Goal: Information Seeking & Learning: Learn about a topic

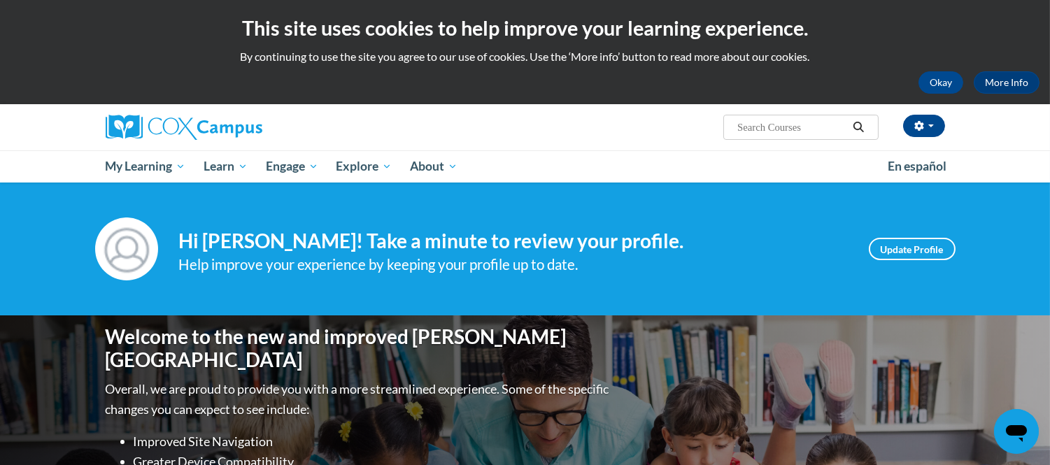
click at [777, 124] on input "Search..." at bounding box center [792, 127] width 112 height 17
click at [807, 127] on input "The Girl who wore tioo much" at bounding box center [792, 127] width 112 height 17
click at [808, 126] on input "The Girl who wore ioo much" at bounding box center [792, 127] width 112 height 17
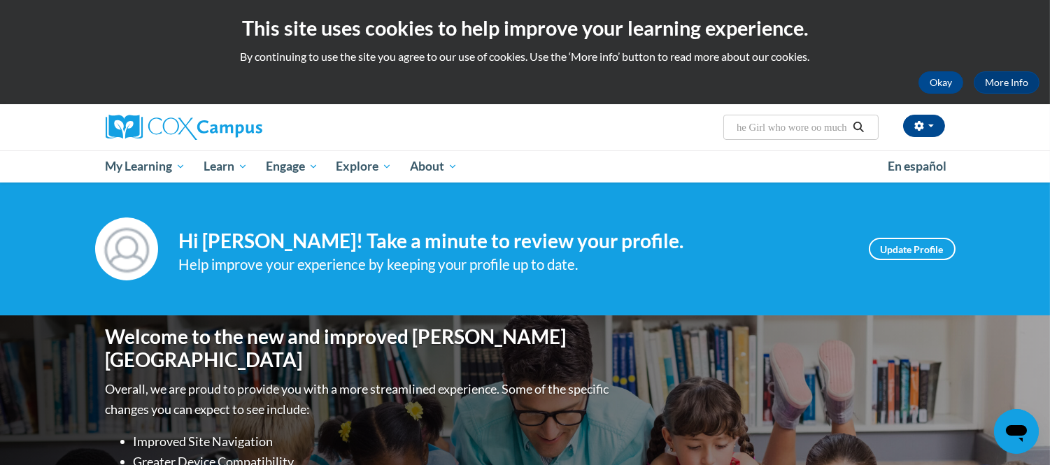
scroll to position [0, 16]
click at [847, 126] on input "The Girl who wore too much" at bounding box center [792, 127] width 112 height 17
type input "The Girl who wore too much"
click at [852, 120] on button "Search" at bounding box center [858, 127] width 21 height 17
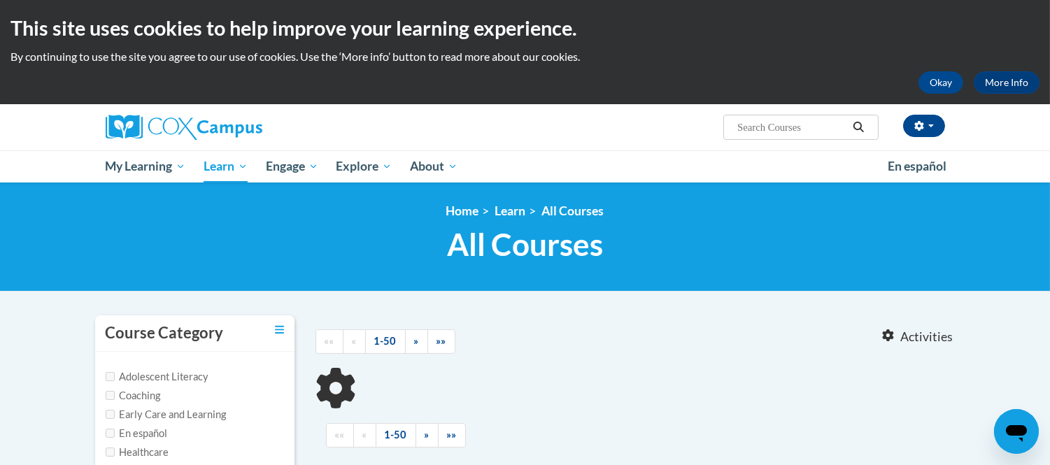
click at [744, 128] on input "Search..." at bounding box center [792, 127] width 112 height 17
click at [847, 122] on input "The Girl who wore too much" at bounding box center [792, 127] width 112 height 17
type input "The Girl who wore too muchmuch"
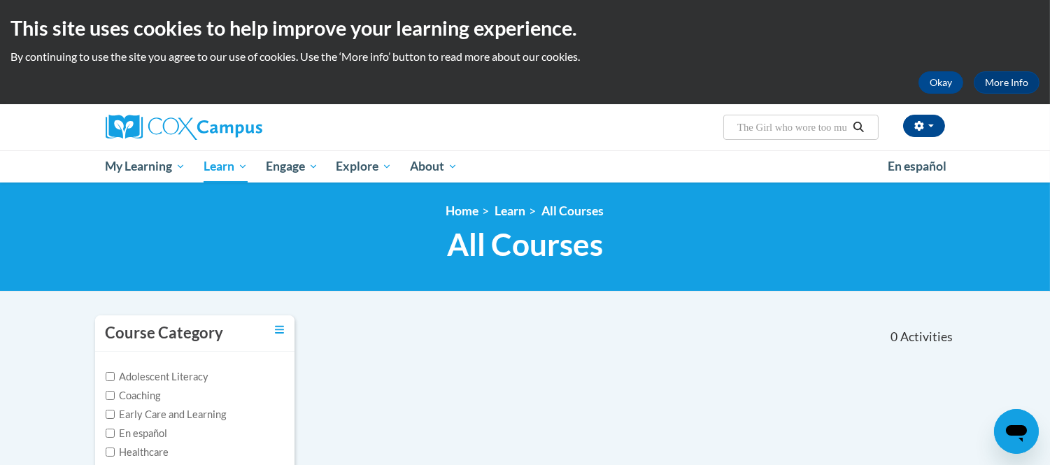
click at [858, 122] on icon "Search" at bounding box center [859, 127] width 10 height 10
click at [605, 154] on ul "My Learning My Learning My Course Progress Certificates My Action Plans Group D…" at bounding box center [488, 166] width 782 height 32
click at [761, 125] on input "Search..." at bounding box center [792, 127] width 112 height 17
type input "The Girl who wore too muchmuchThe girl who wore too much"
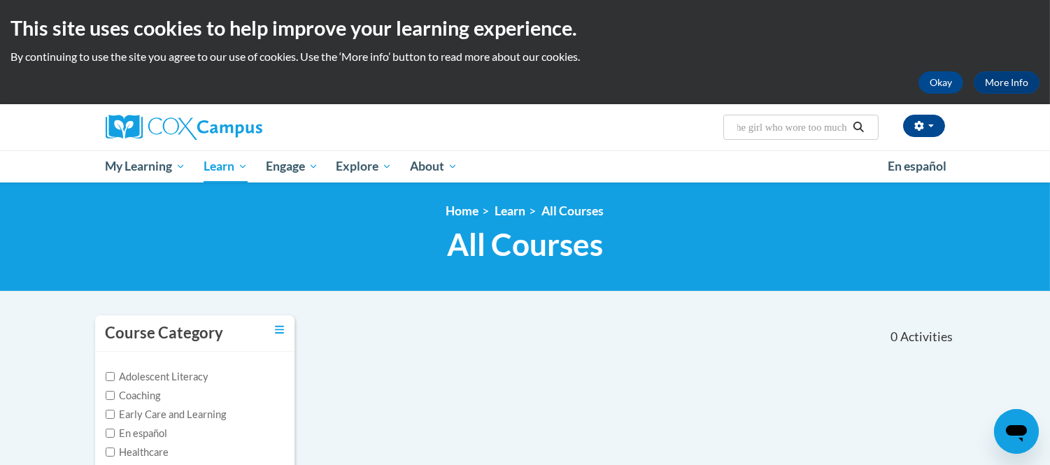
scroll to position [0, 0]
click at [856, 125] on icon "Search" at bounding box center [858, 127] width 13 height 10
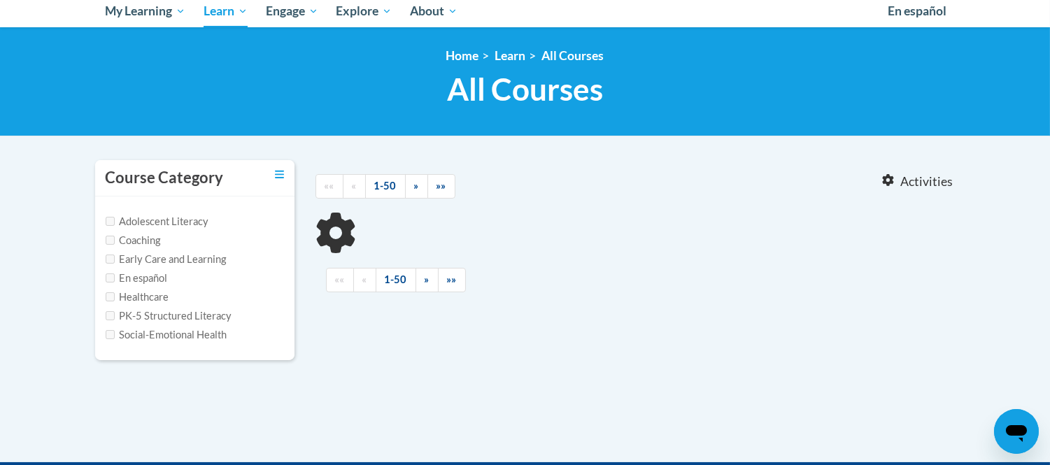
scroll to position [233, 0]
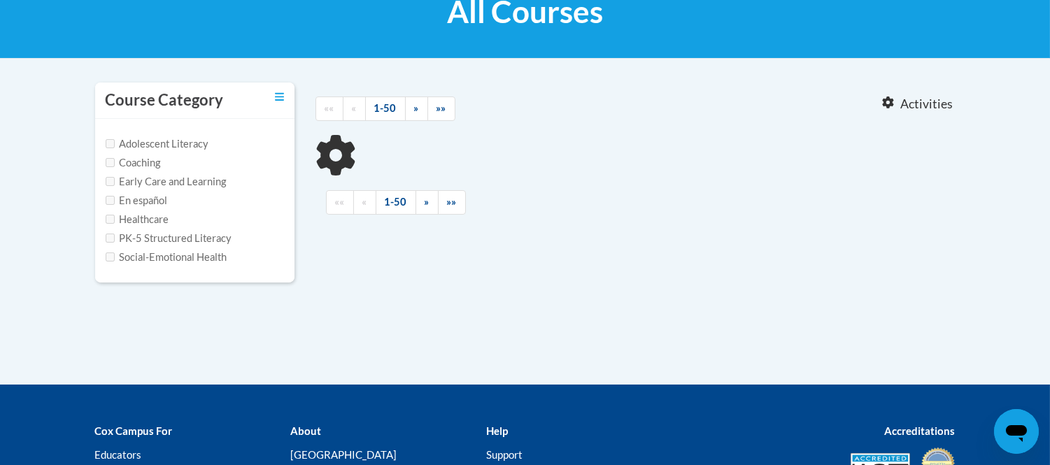
type input "The Girl who wore too muchmuchThe girl who wore too much"
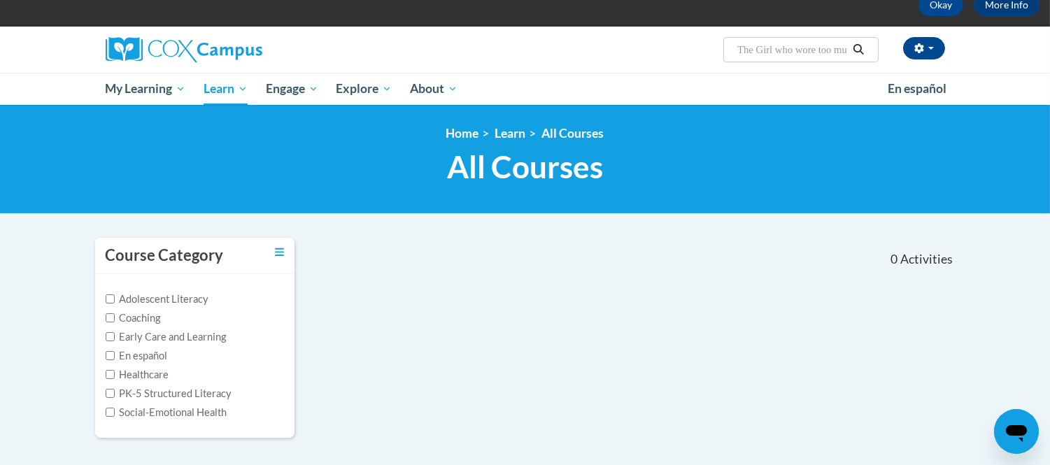
scroll to position [0, 0]
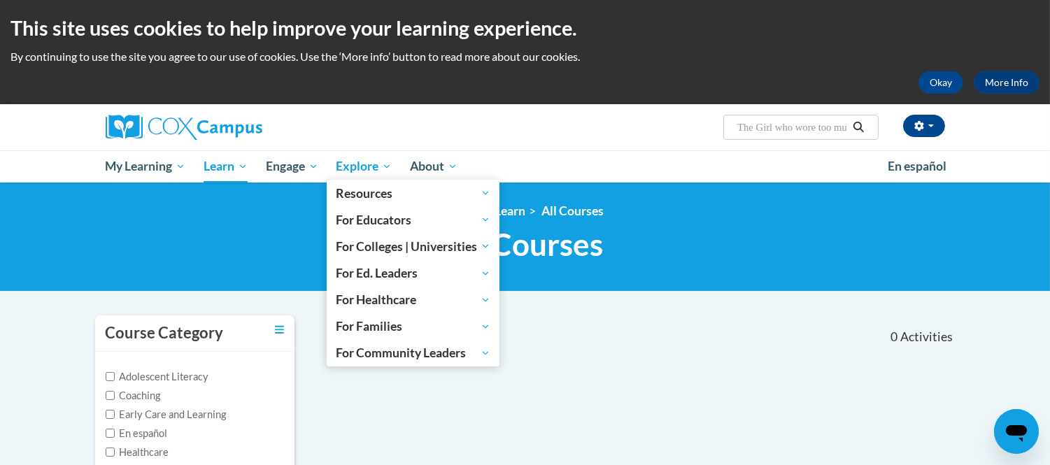
click at [386, 169] on span "Explore" at bounding box center [364, 166] width 56 height 17
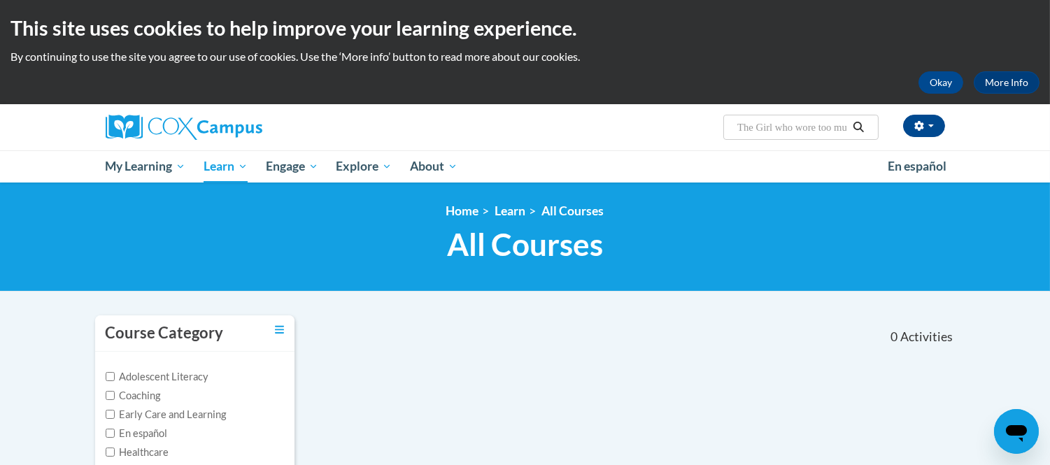
click at [588, 304] on body "This site uses cookies to help improve your learning experience. By continuing …" at bounding box center [525, 424] width 1050 height 849
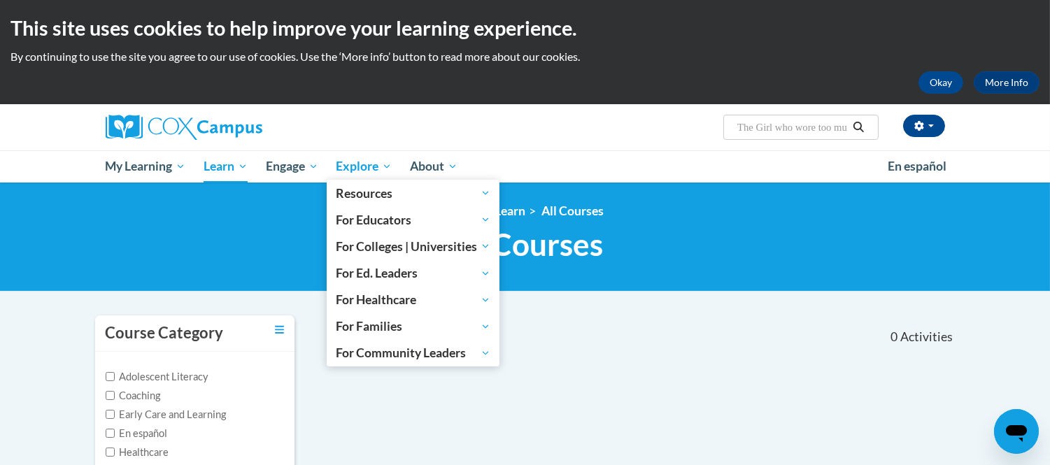
click at [383, 162] on span "Explore" at bounding box center [364, 166] width 56 height 17
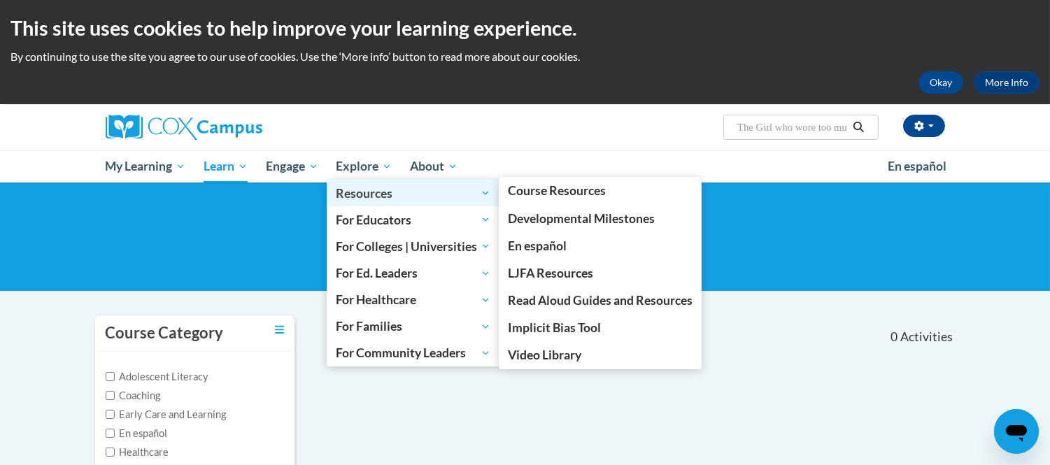
click at [421, 195] on span "Resources" at bounding box center [413, 193] width 155 height 17
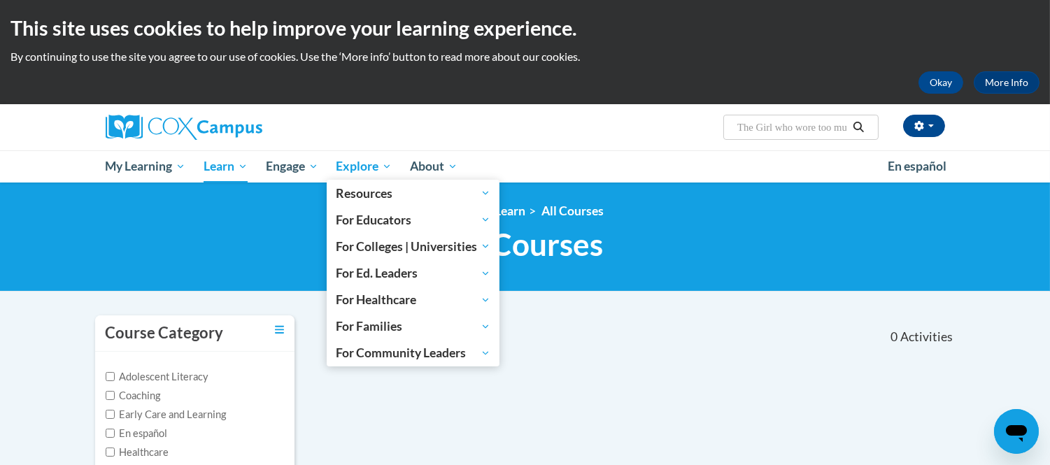
click at [392, 168] on span "Explore" at bounding box center [364, 166] width 56 height 17
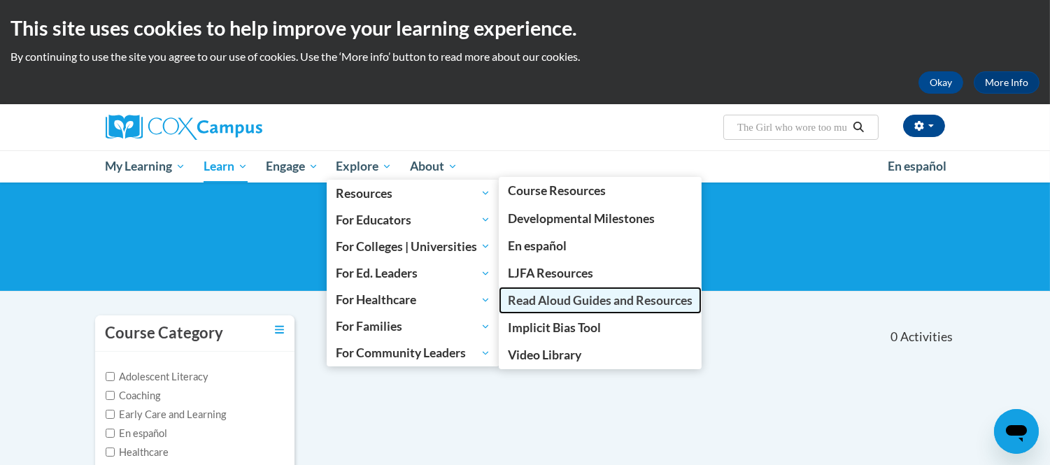
click at [565, 295] on span "Read Aloud Guides and Resources" at bounding box center [600, 300] width 185 height 15
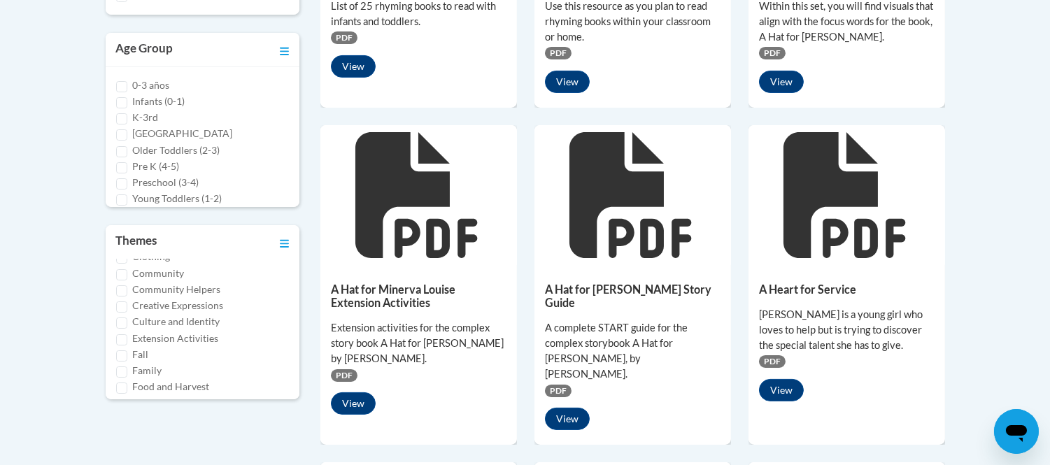
scroll to position [166, 0]
click at [176, 341] on div "Family" at bounding box center [203, 339] width 174 height 15
click at [151, 334] on label "Family" at bounding box center [147, 339] width 29 height 15
click at [127, 335] on input "Family" at bounding box center [121, 340] width 11 height 11
checkbox input "true"
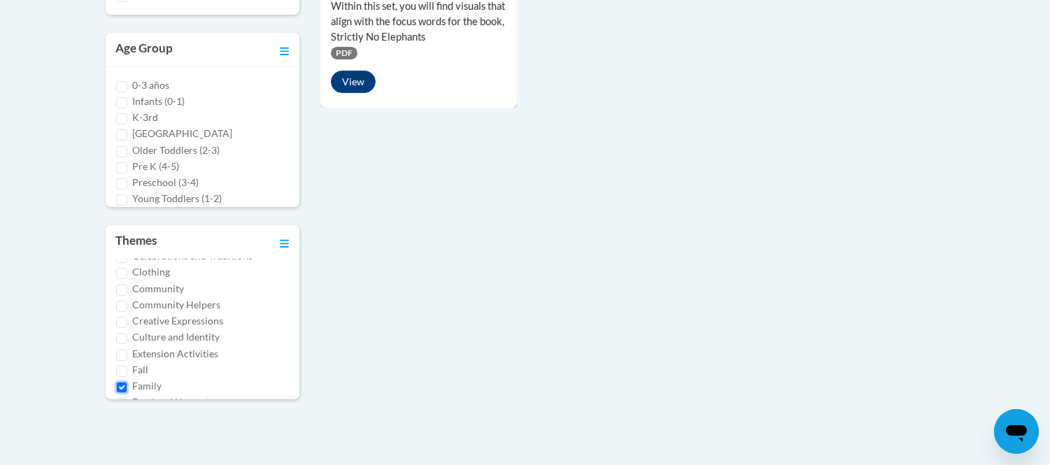
scroll to position [98, 0]
click at [155, 290] on label "Clothing" at bounding box center [152, 292] width 38 height 15
click at [127, 290] on input "Clothing" at bounding box center [121, 294] width 11 height 11
checkbox input "true"
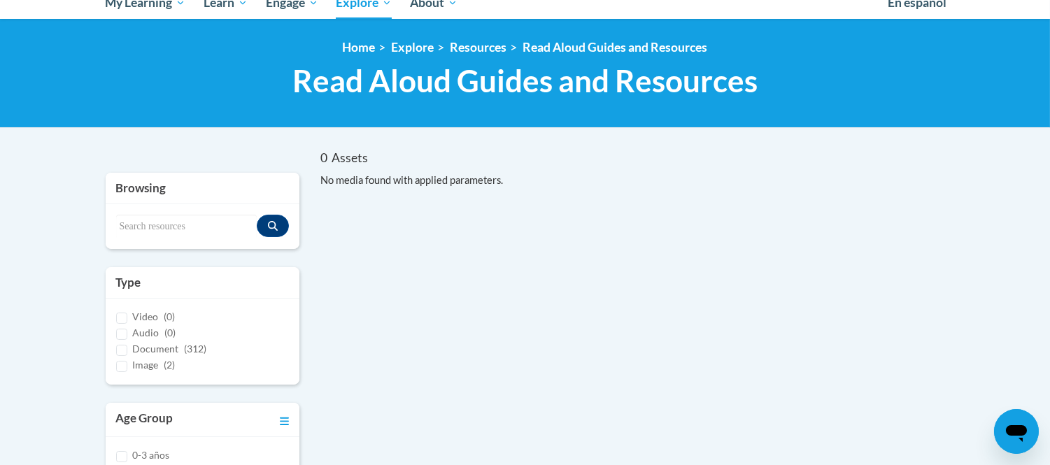
scroll to position [67, 0]
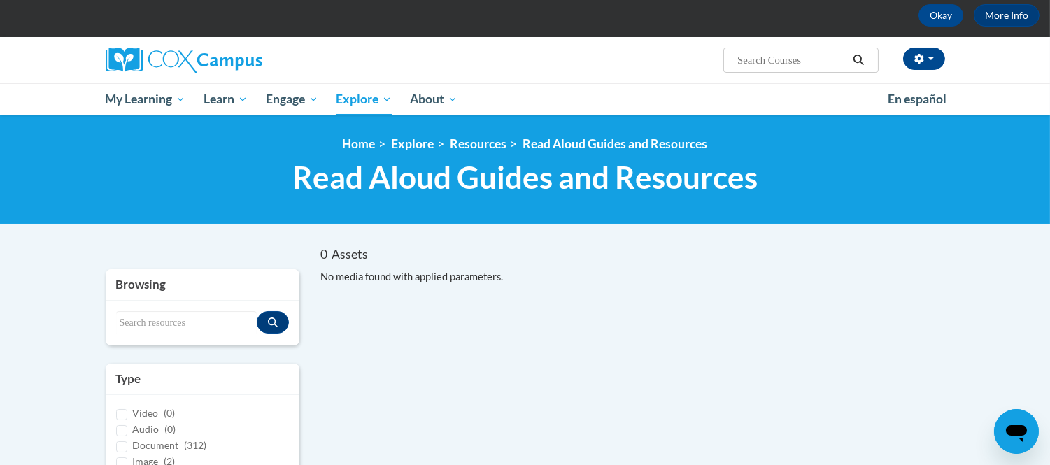
click at [761, 62] on input "Search..." at bounding box center [792, 60] width 112 height 17
type input "the girl who wore too much"
click at [858, 55] on icon "Search" at bounding box center [859, 60] width 10 height 10
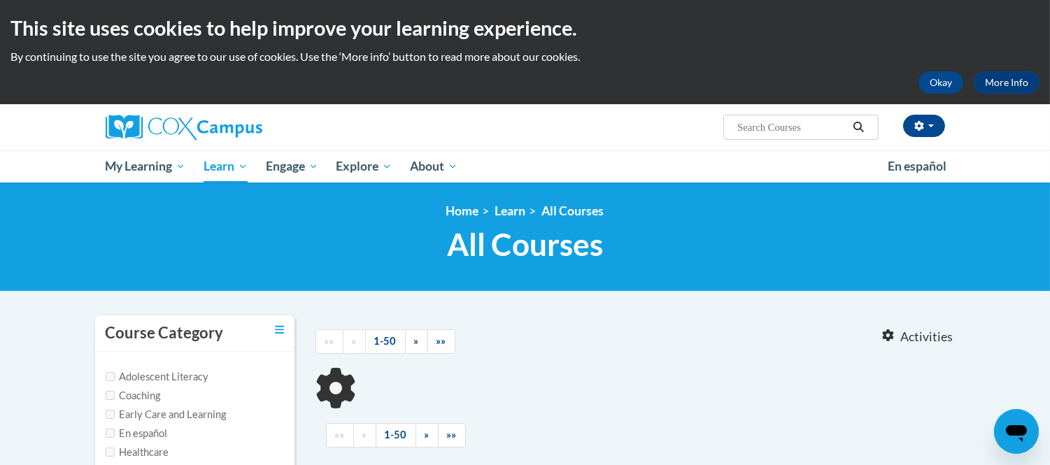
type input "the girl who wore too much"
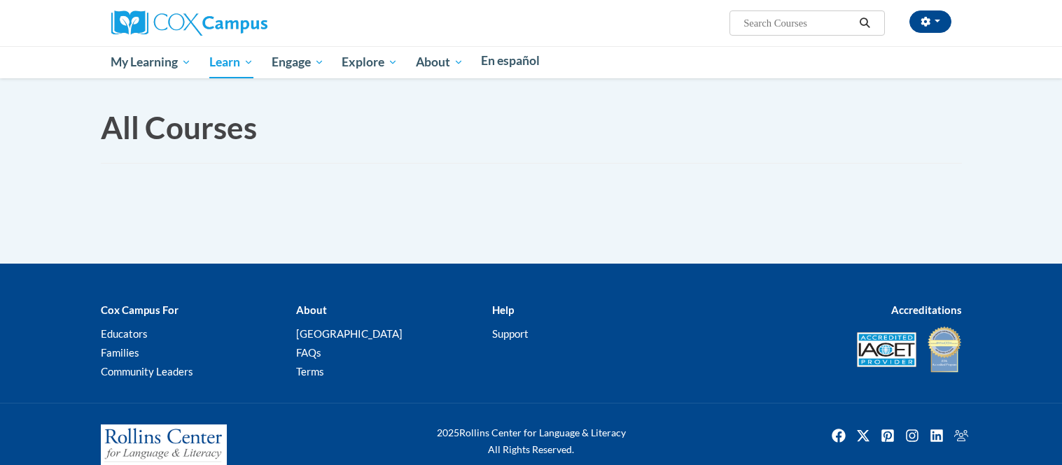
click at [0, 0] on h2 "This site uses cookies to help improve your learning experience." at bounding box center [0, 0] width 0 height 0
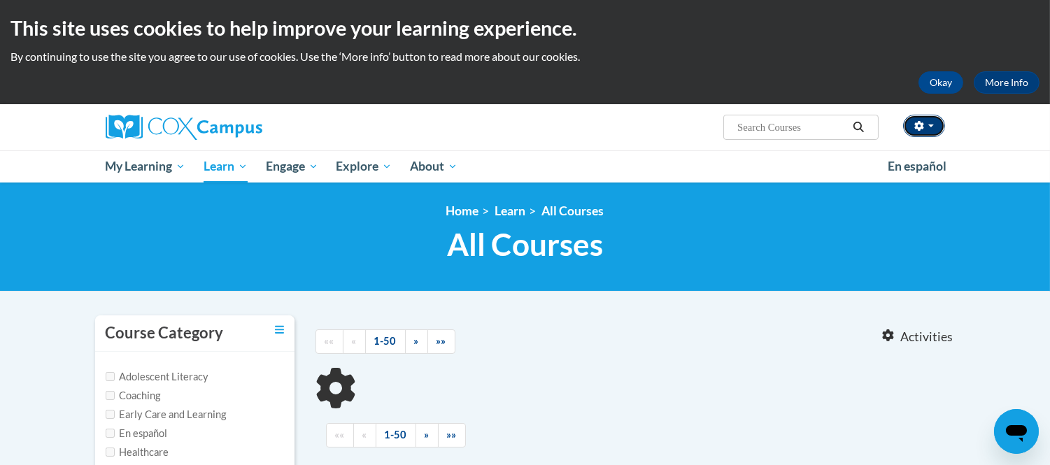
click at [933, 125] on span "button" at bounding box center [932, 126] width 6 height 3
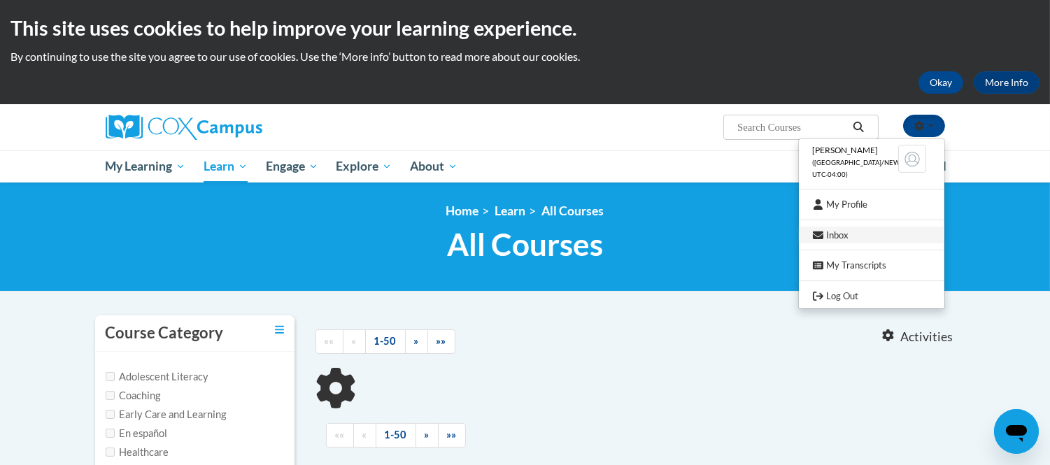
type input "The Girl who wore too muchmuchThe girl who wore too much"
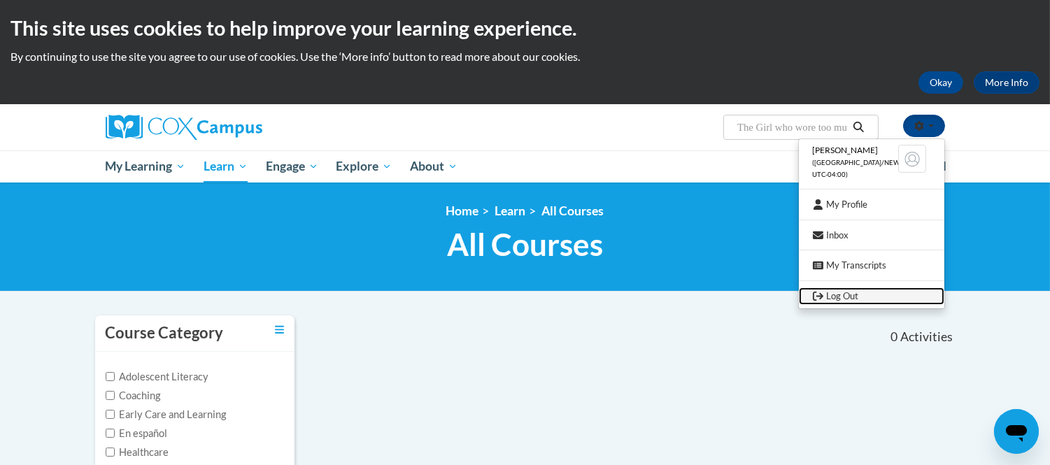
click at [840, 292] on link "Log Out" at bounding box center [872, 296] width 146 height 17
